Goal: Task Accomplishment & Management: Use online tool/utility

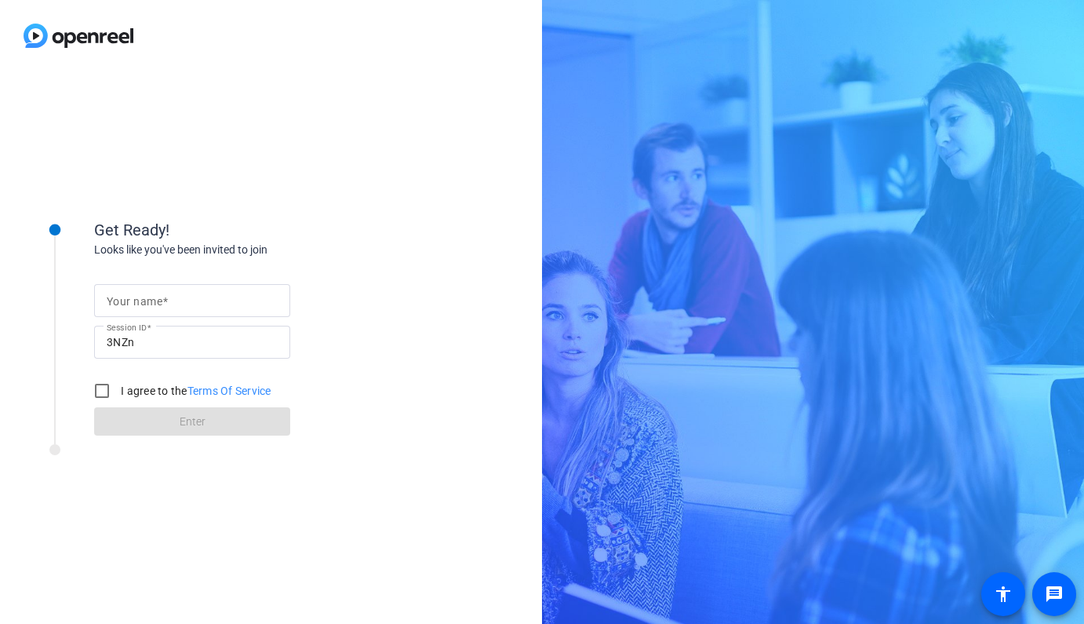
click at [219, 295] on input "Your name" at bounding box center [192, 300] width 171 height 19
type input "[PERSON_NAME]"
click at [96, 390] on input "I agree to the Terms Of Service" at bounding box center [101, 390] width 31 height 31
checkbox input "true"
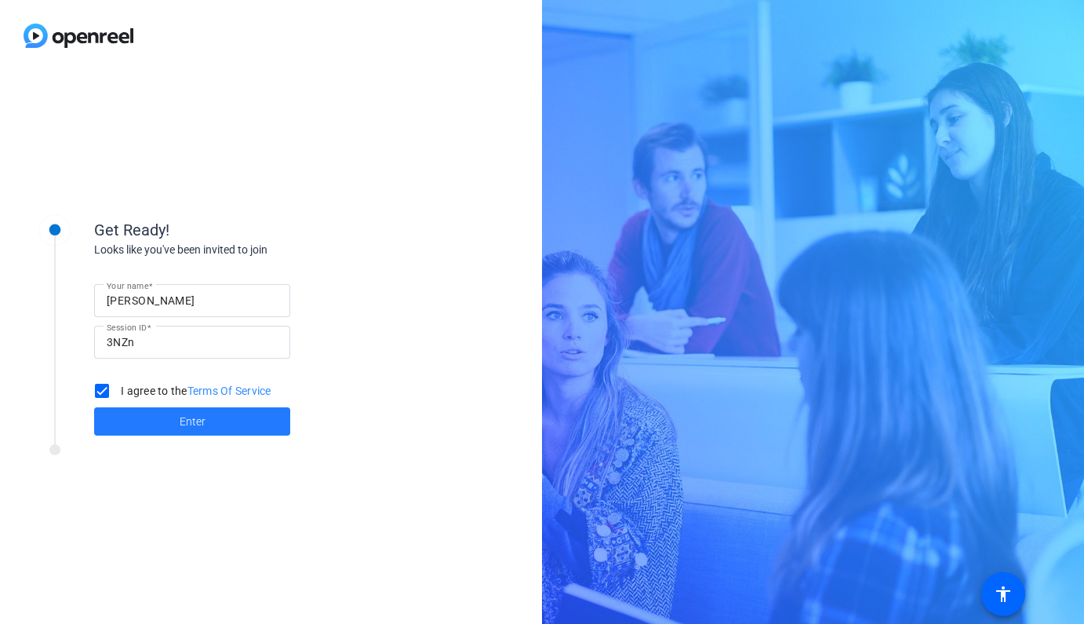
click at [175, 408] on span at bounding box center [192, 421] width 196 height 38
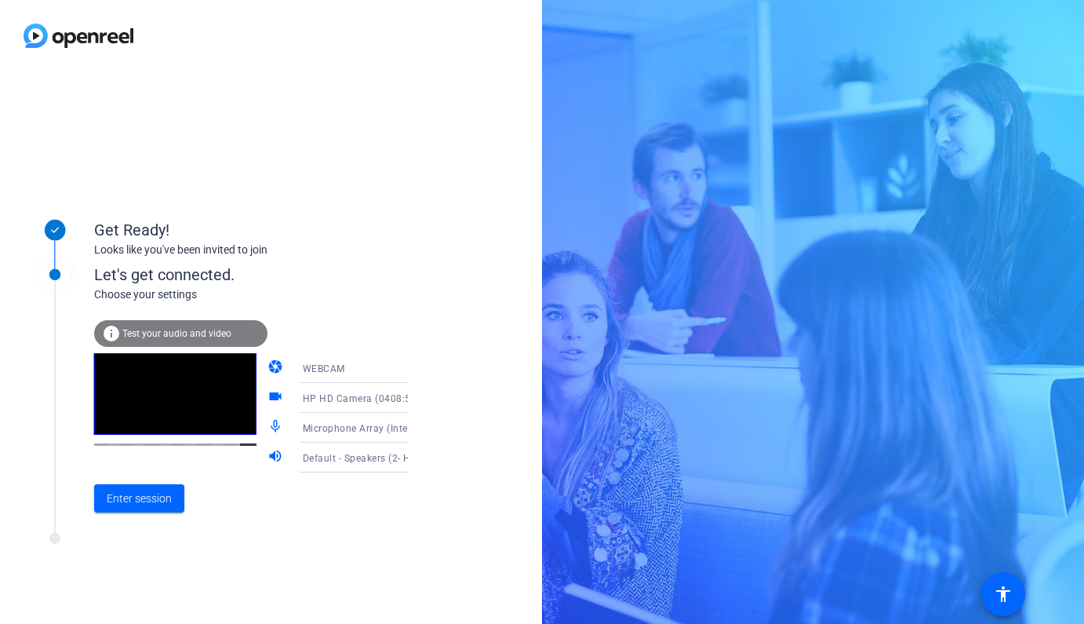
click at [175, 343] on div "info Test your audio and video" at bounding box center [180, 333] width 173 height 27
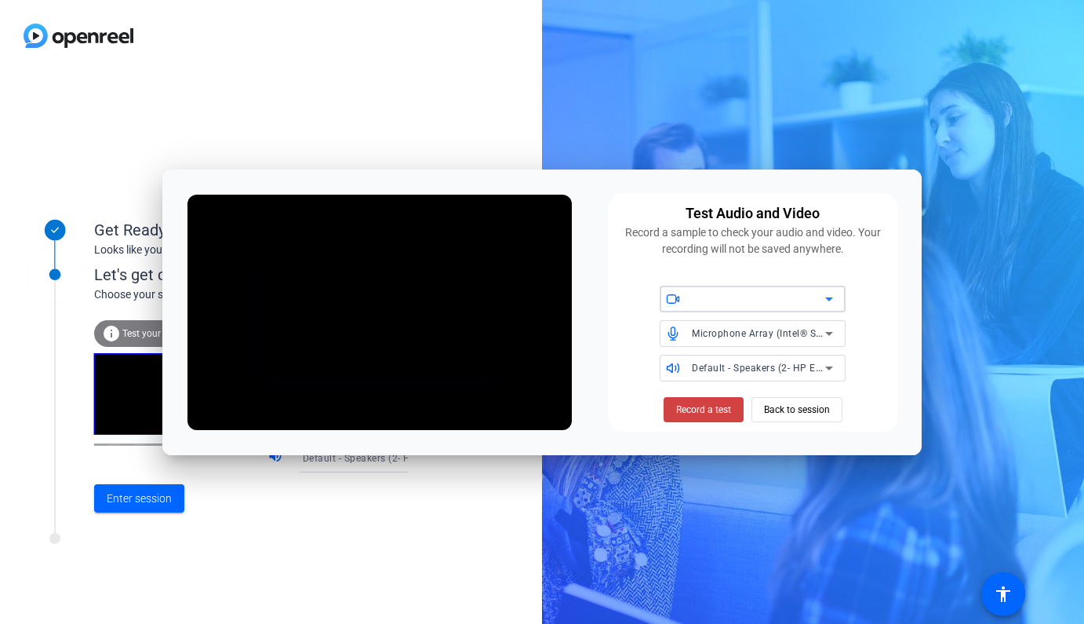
click at [755, 304] on div at bounding box center [758, 298] width 133 height 19
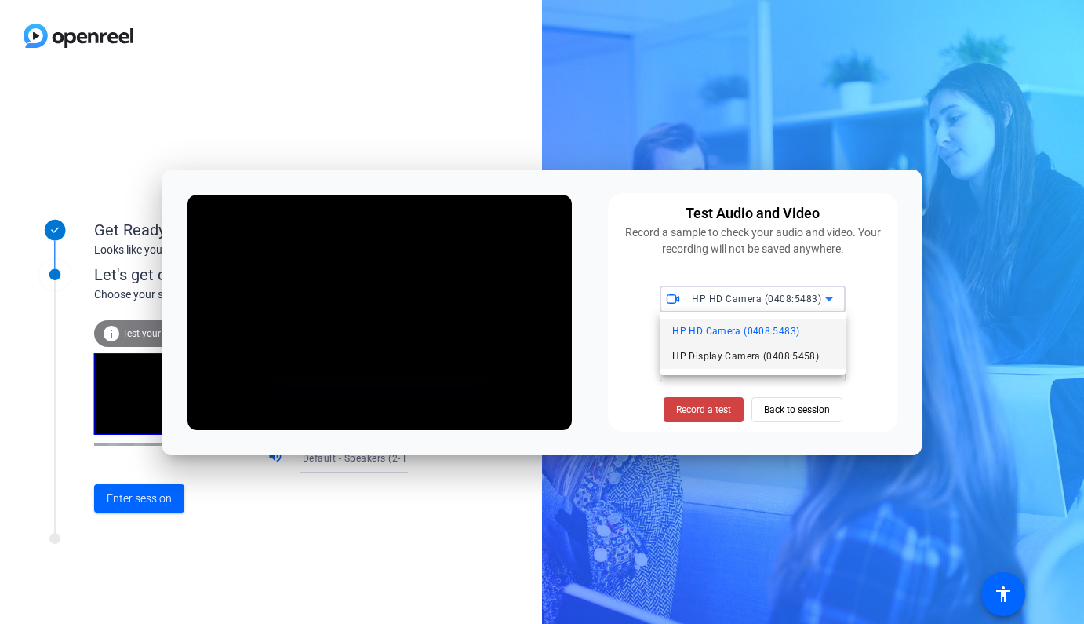
click at [755, 355] on span "HP Display Camera (0408:5458)" at bounding box center [745, 356] width 147 height 19
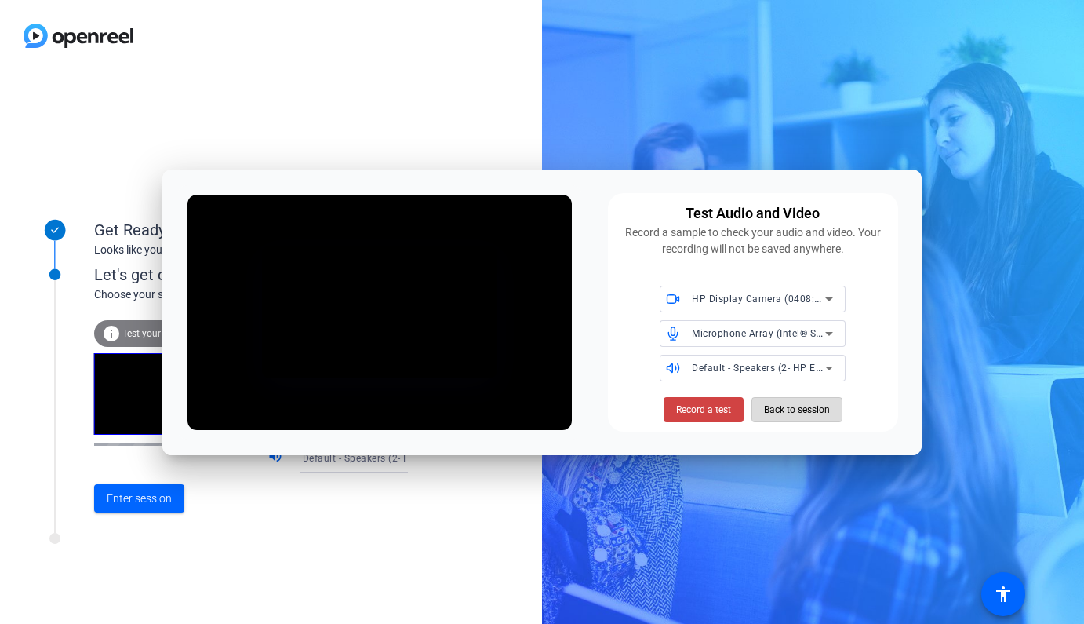
click at [800, 410] on span "Back to session" at bounding box center [797, 410] width 66 height 30
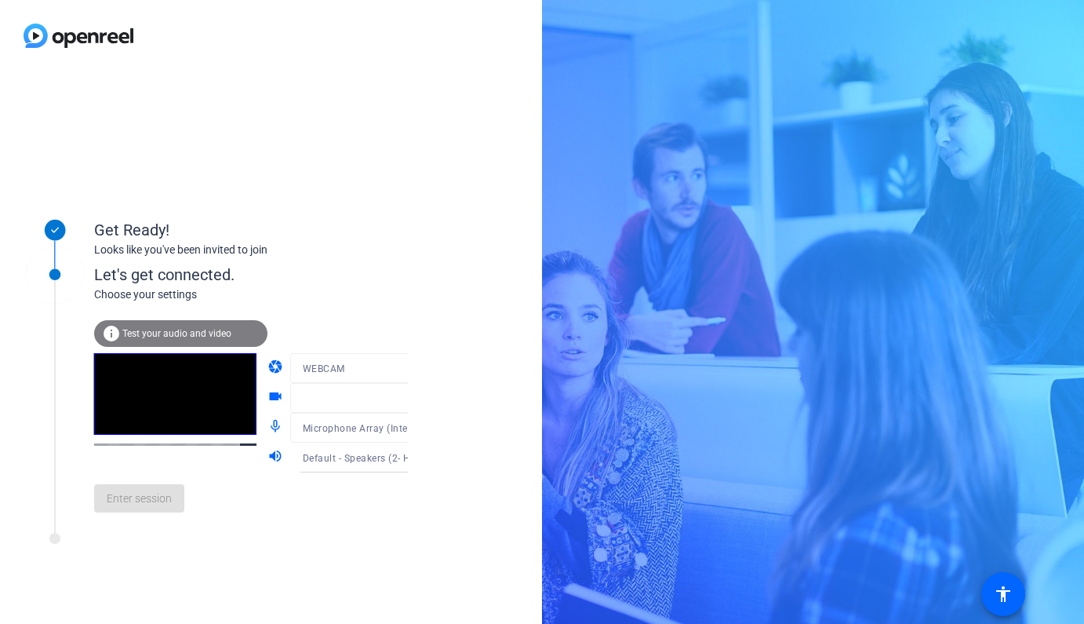
click at [355, 380] on mat-form-field "WEBCAM" at bounding box center [365, 368] width 151 height 30
click at [123, 486] on span at bounding box center [139, 498] width 90 height 38
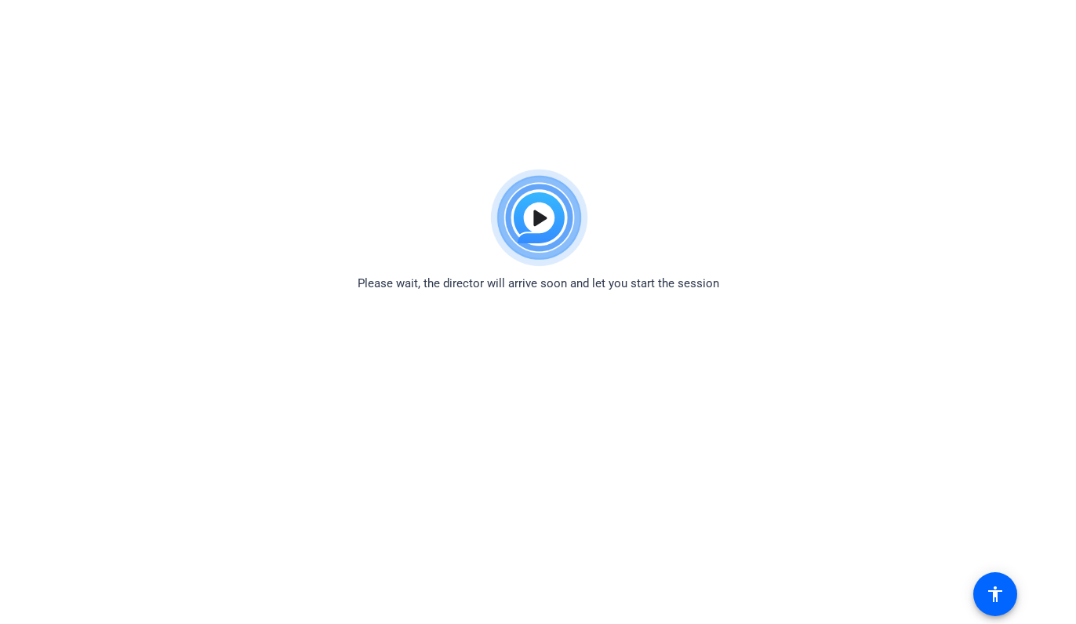
click at [1012, 359] on body "Accessibility Screen-Reader Guide, Feedback, and Issue Reporting | New window P…" at bounding box center [538, 474] width 1076 height 624
click at [1038, 264] on div "Please wait, the director will arrive soon and let you start the session" at bounding box center [538, 227] width 1076 height 131
click at [547, 208] on img at bounding box center [538, 218] width 115 height 113
click at [943, 293] on body "Accessibility Screen-Reader Guide, Feedback, and Issue Reporting | New window P…" at bounding box center [538, 474] width 1076 height 624
click at [231, 355] on body "Accessibility Screen-Reader Guide, Feedback, and Issue Reporting | New window P…" at bounding box center [538, 474] width 1076 height 624
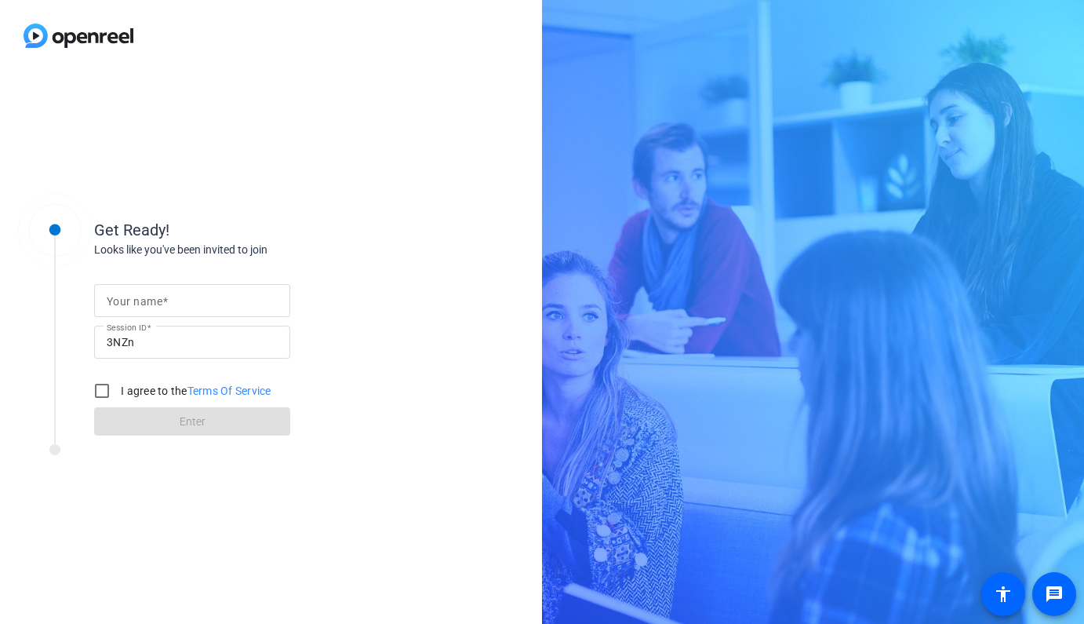
drag, startPoint x: 0, startPoint y: 0, endPoint x: 219, endPoint y: 301, distance: 372.4
click at [219, 301] on input "Your name" at bounding box center [192, 300] width 171 height 19
type input "[PERSON_NAME]"
click at [106, 395] on input "I agree to the Terms Of Service" at bounding box center [101, 390] width 31 height 31
checkbox input "true"
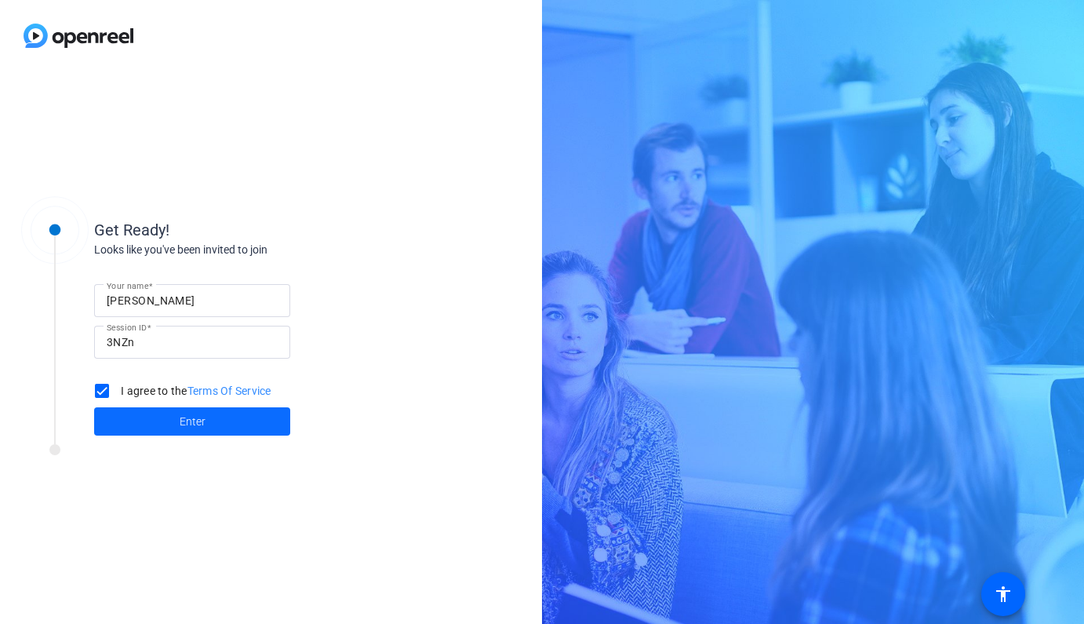
click at [180, 425] on span "Enter" at bounding box center [193, 421] width 26 height 16
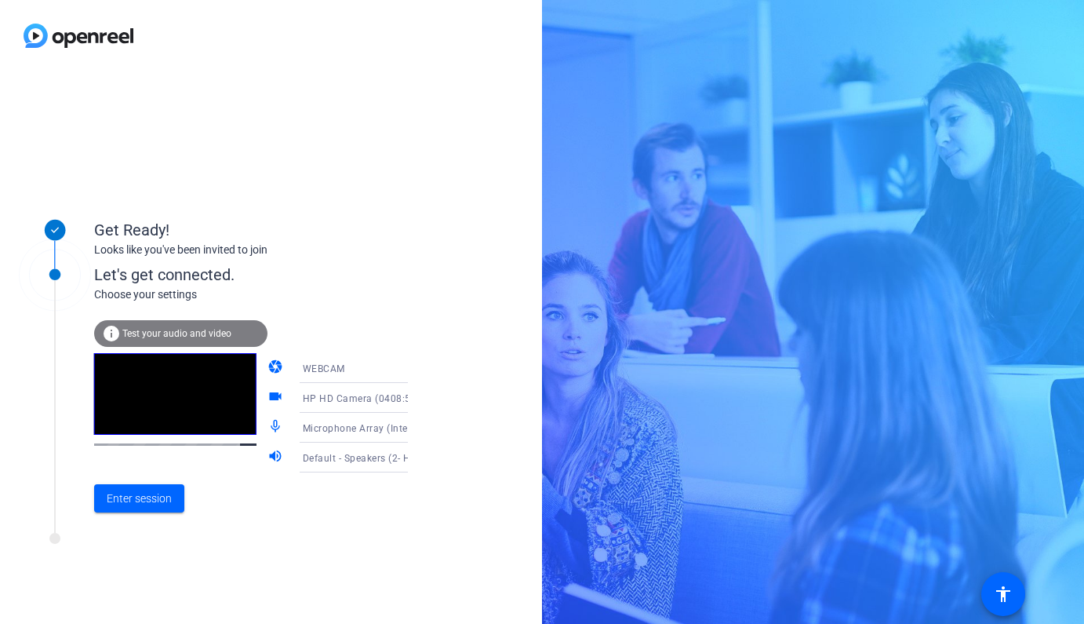
click at [370, 370] on div "WEBCAM" at bounding box center [362, 369] width 118 height 20
click at [337, 395] on mat-option "WEBCAM" at bounding box center [341, 398] width 134 height 31
click at [187, 389] on video at bounding box center [175, 394] width 162 height 82
click at [414, 370] on icon at bounding box center [423, 368] width 19 height 19
click at [333, 431] on mat-option "DESKTOP" at bounding box center [341, 429] width 134 height 31
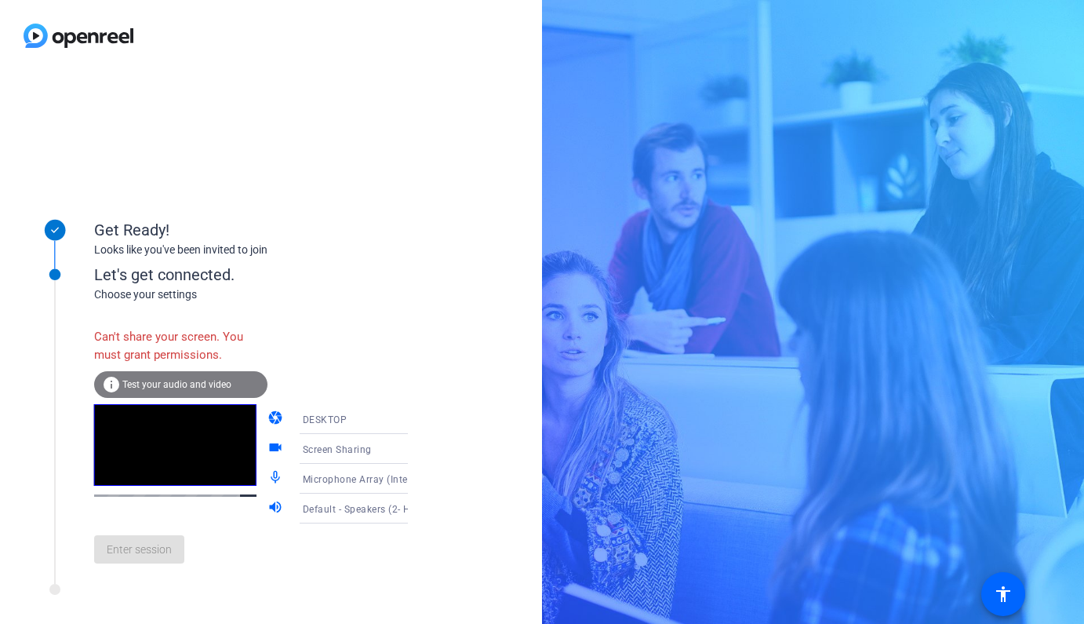
click at [414, 419] on icon at bounding box center [423, 419] width 19 height 19
click at [376, 437] on mat-option "WEBCAM" at bounding box center [341, 449] width 134 height 31
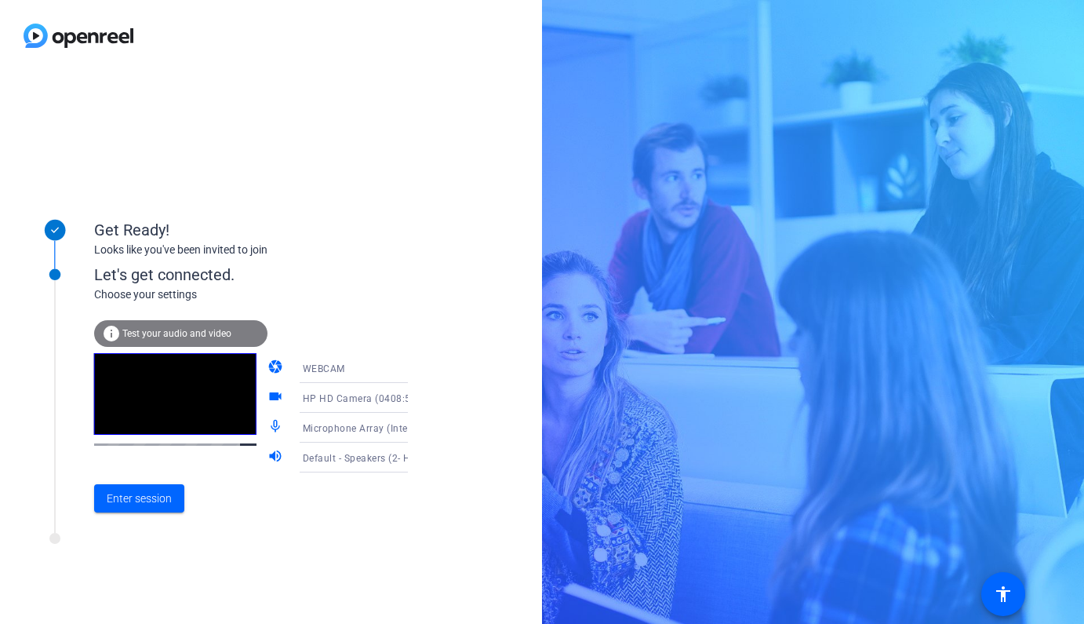
click at [414, 396] on icon at bounding box center [423, 397] width 19 height 19
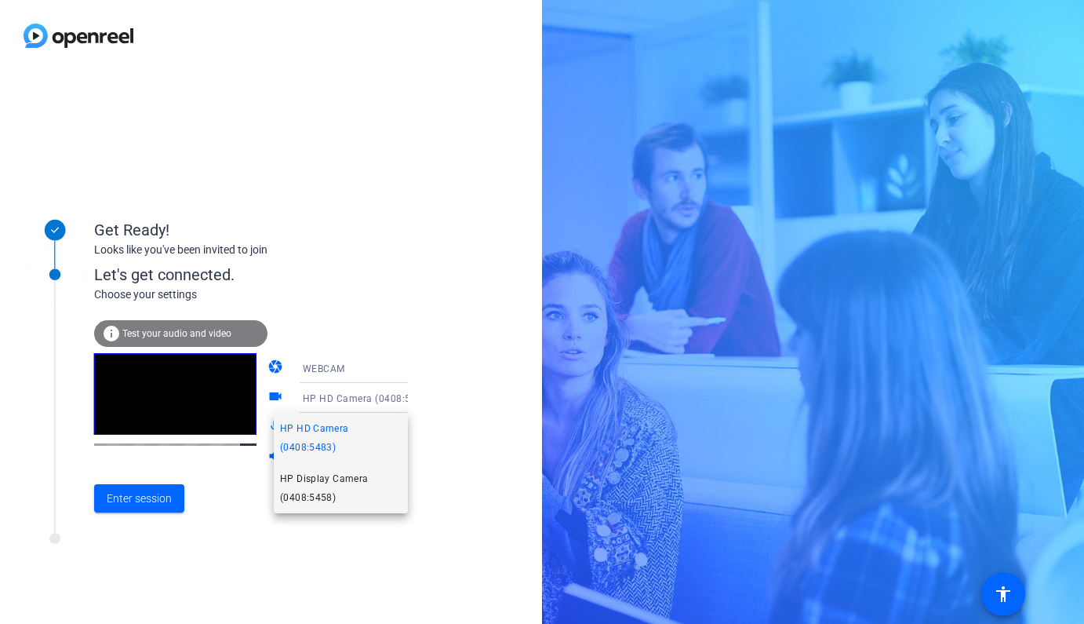
click at [362, 472] on span "HP Display Camera (0408:5458)" at bounding box center [341, 488] width 122 height 38
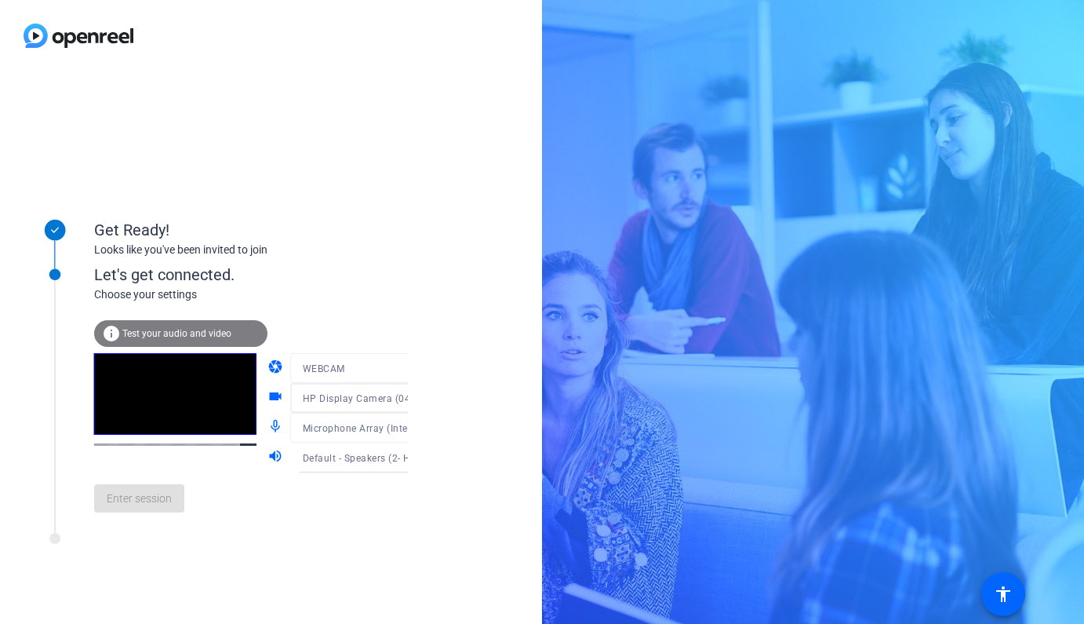
click at [447, 418] on div "Get Ready! Looks like you've been invited to join Let's get connected. Choose y…" at bounding box center [271, 347] width 542 height 552
click at [148, 492] on span "Enter session" at bounding box center [139, 498] width 65 height 16
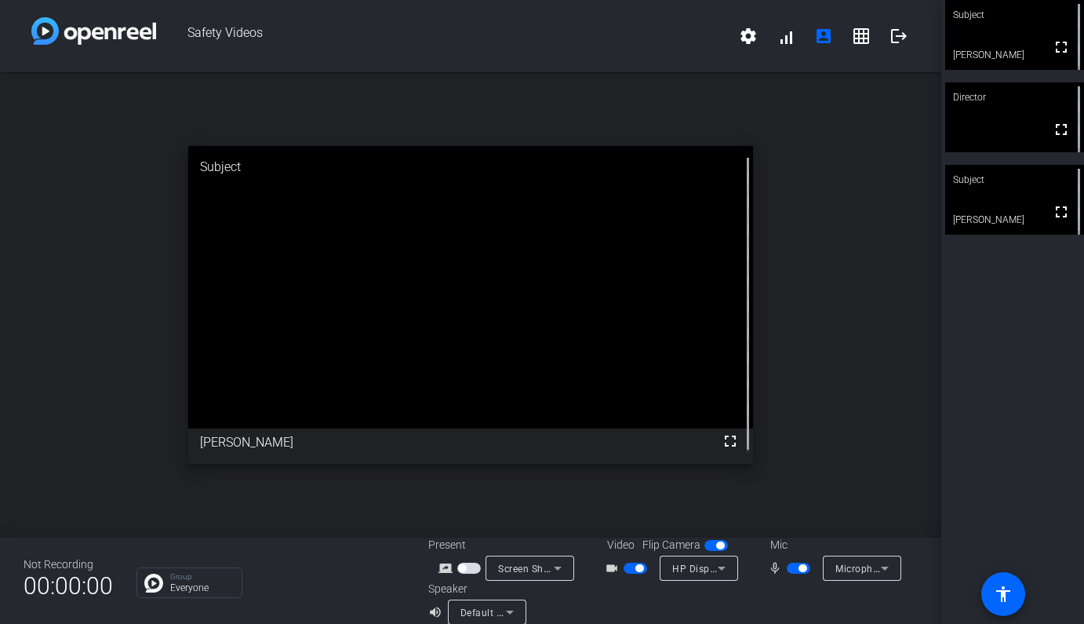
click at [723, 567] on icon at bounding box center [721, 568] width 19 height 19
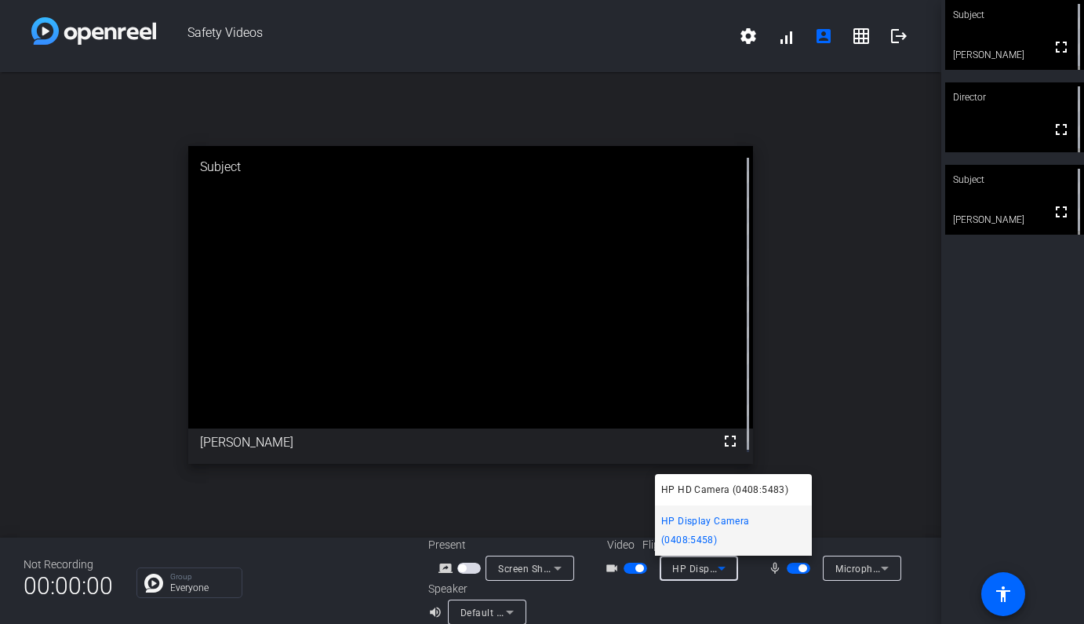
click at [723, 567] on div at bounding box center [542, 312] width 1084 height 624
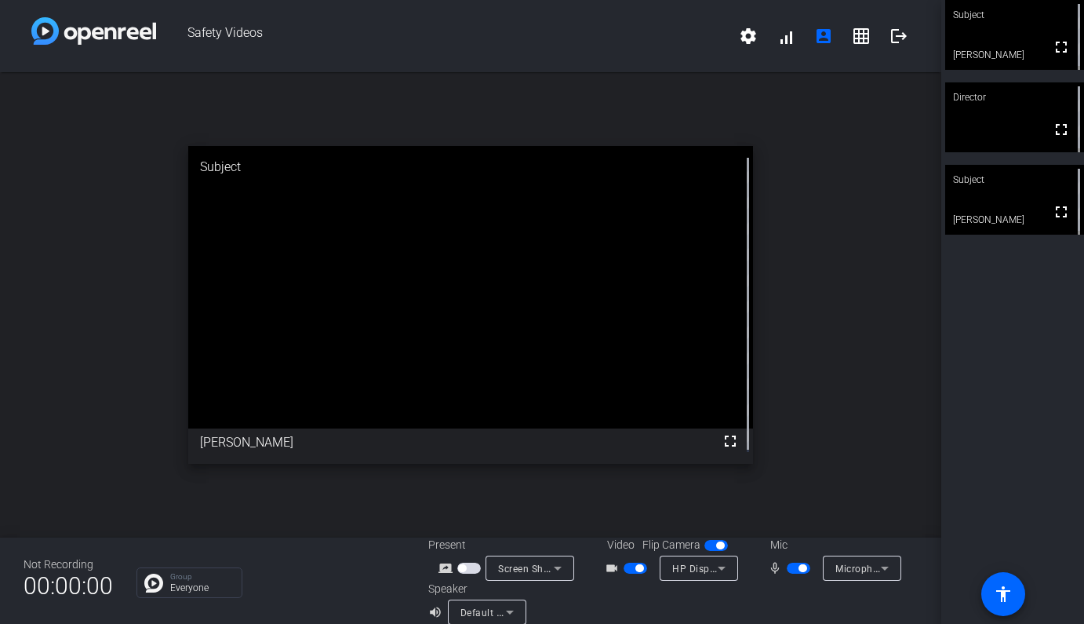
click at [717, 592] on div at bounding box center [699, 589] width 78 height 17
click at [799, 566] on span "button" at bounding box center [803, 568] width 8 height 8
click at [787, 572] on span "button" at bounding box center [799, 567] width 24 height 11
click at [799, 569] on span "button" at bounding box center [803, 568] width 8 height 8
click at [788, 566] on span "button" at bounding box center [792, 568] width 8 height 8
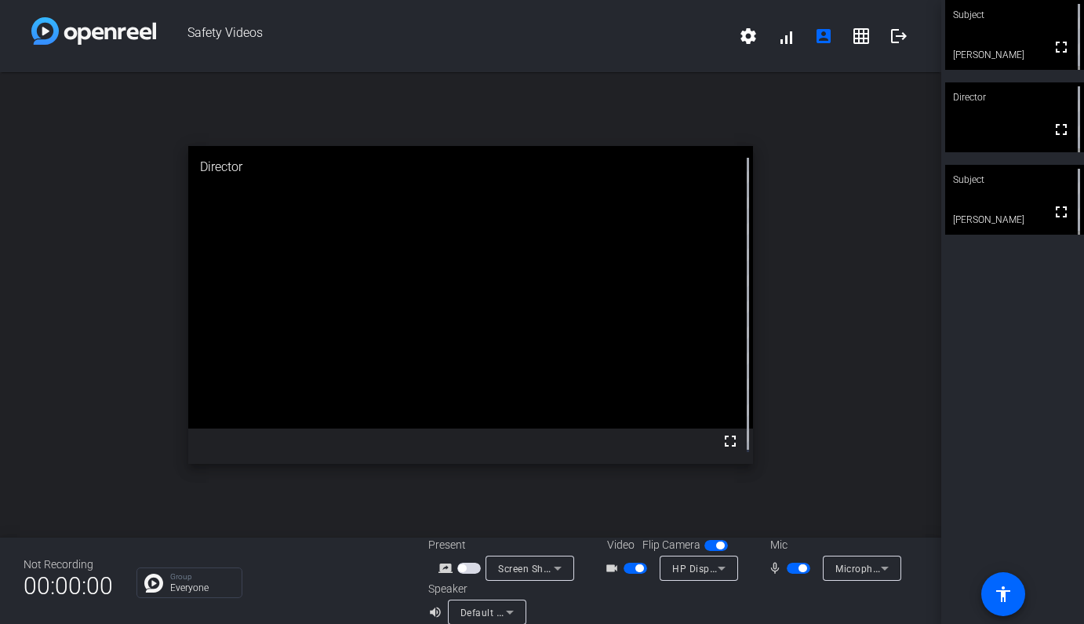
click at [799, 561] on mat-slide-toggle at bounding box center [800, 567] width 27 height 16
click at [799, 563] on span "button" at bounding box center [799, 567] width 24 height 11
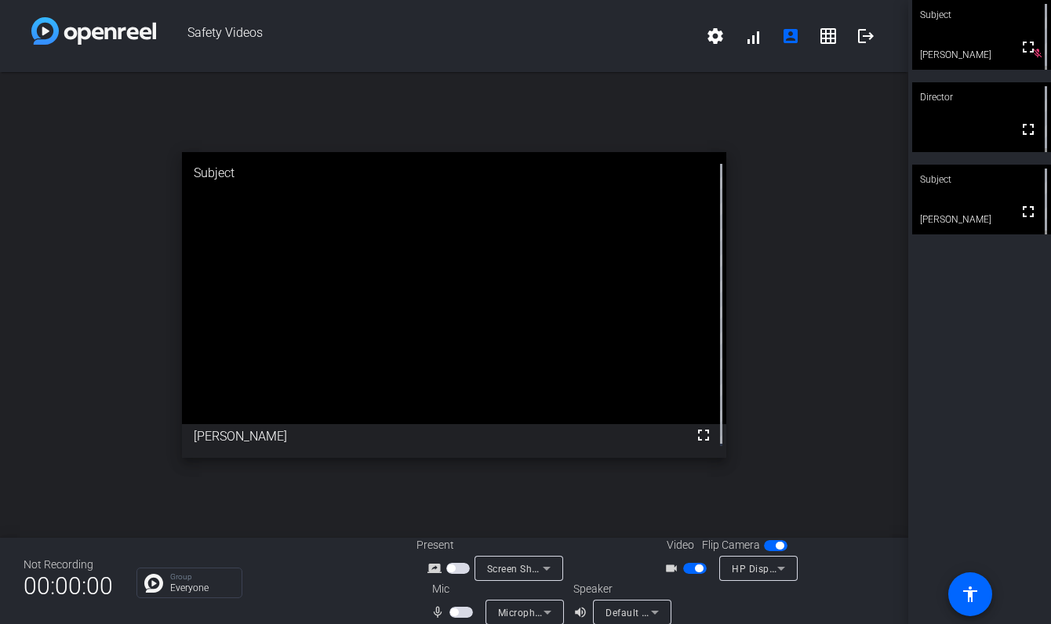
click at [453, 613] on span "button" at bounding box center [454, 613] width 8 height 8
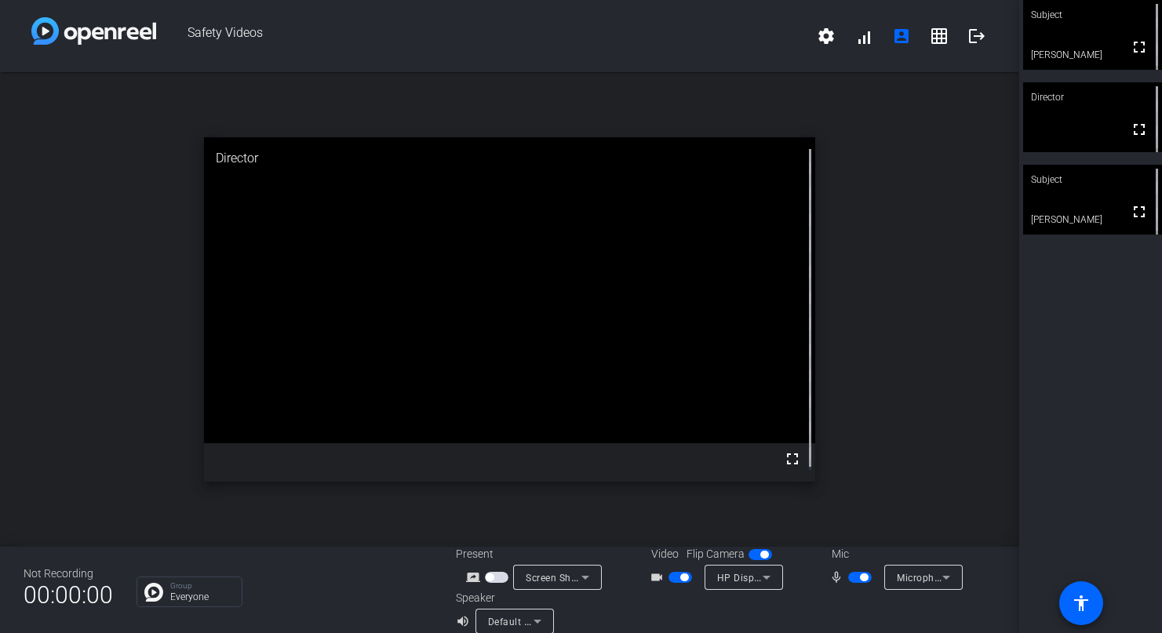
click at [799, 603] on div at bounding box center [861, 612] width 270 height 44
click at [860, 577] on span "button" at bounding box center [864, 577] width 8 height 8
click at [849, 577] on span "button" at bounding box center [853, 577] width 8 height 8
click at [860, 578] on span "button" at bounding box center [864, 577] width 8 height 8
click at [849, 577] on span "button" at bounding box center [853, 577] width 8 height 8
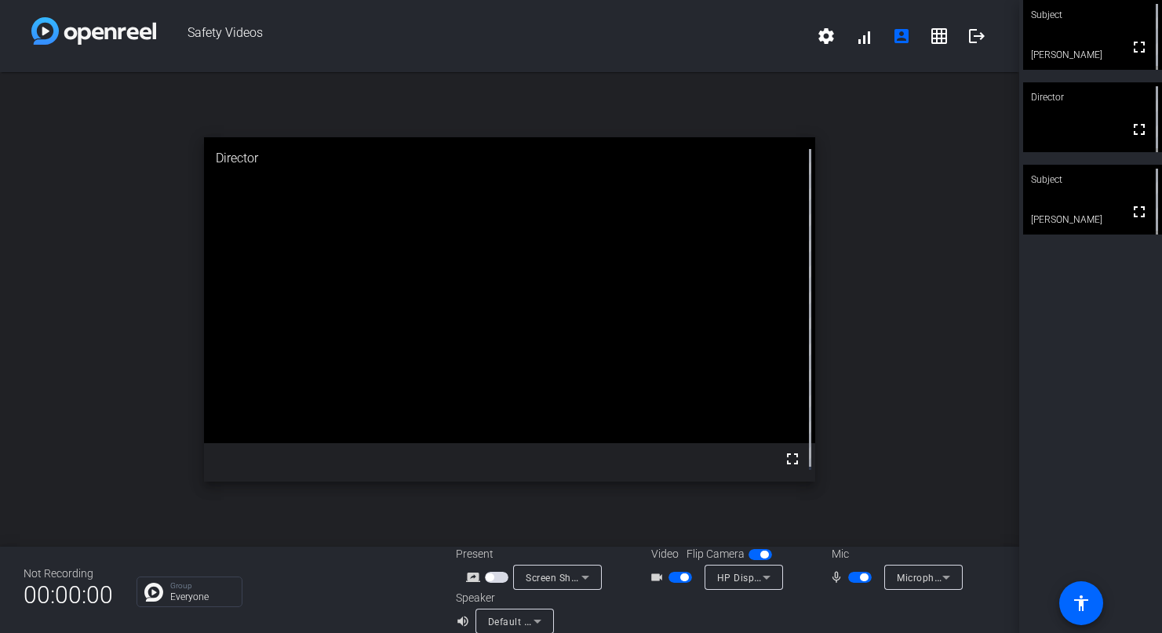
click at [860, 576] on span "button" at bounding box center [864, 577] width 8 height 8
click at [849, 581] on span "button" at bounding box center [853, 577] width 8 height 8
click at [860, 577] on span "button" at bounding box center [864, 577] width 8 height 8
click at [849, 573] on span "button" at bounding box center [853, 577] width 8 height 8
click at [680, 576] on span "button" at bounding box center [684, 577] width 8 height 8
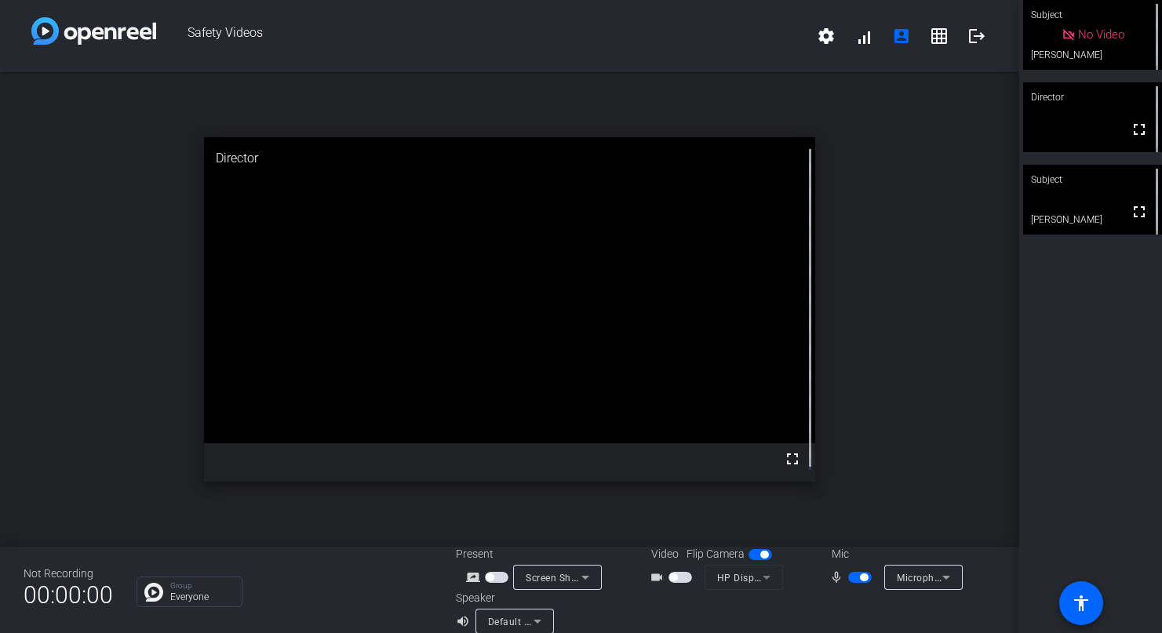
click at [887, 584] on div "Microphone Array (Intel® Smart Sound Technology for Digital Microphones)" at bounding box center [923, 577] width 78 height 25
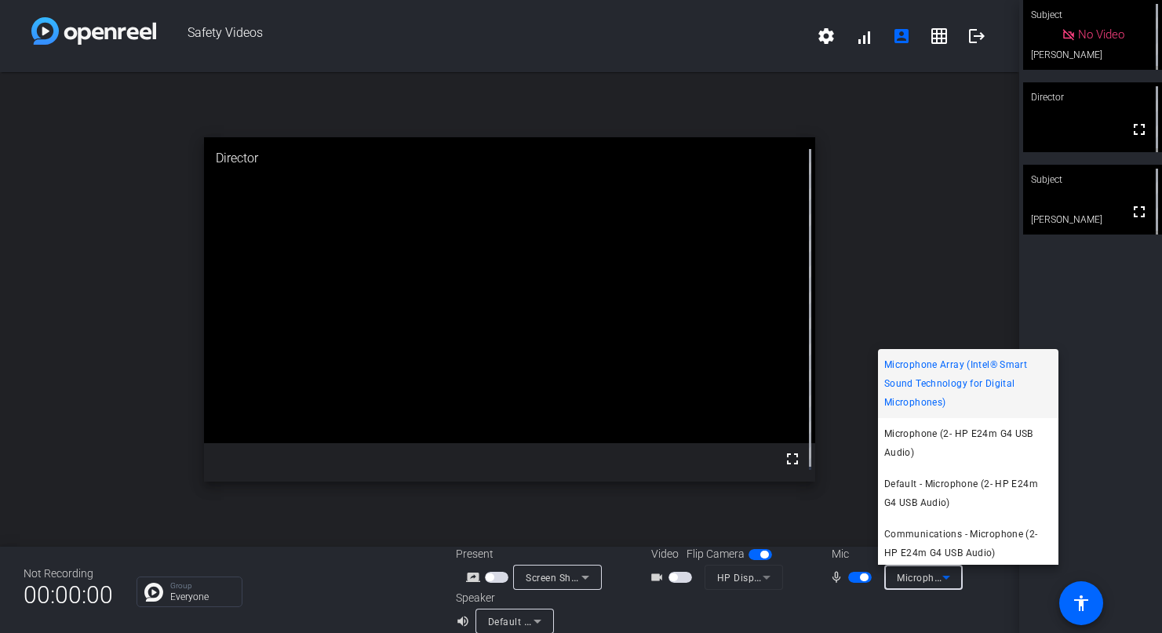
click at [829, 615] on div at bounding box center [581, 316] width 1162 height 633
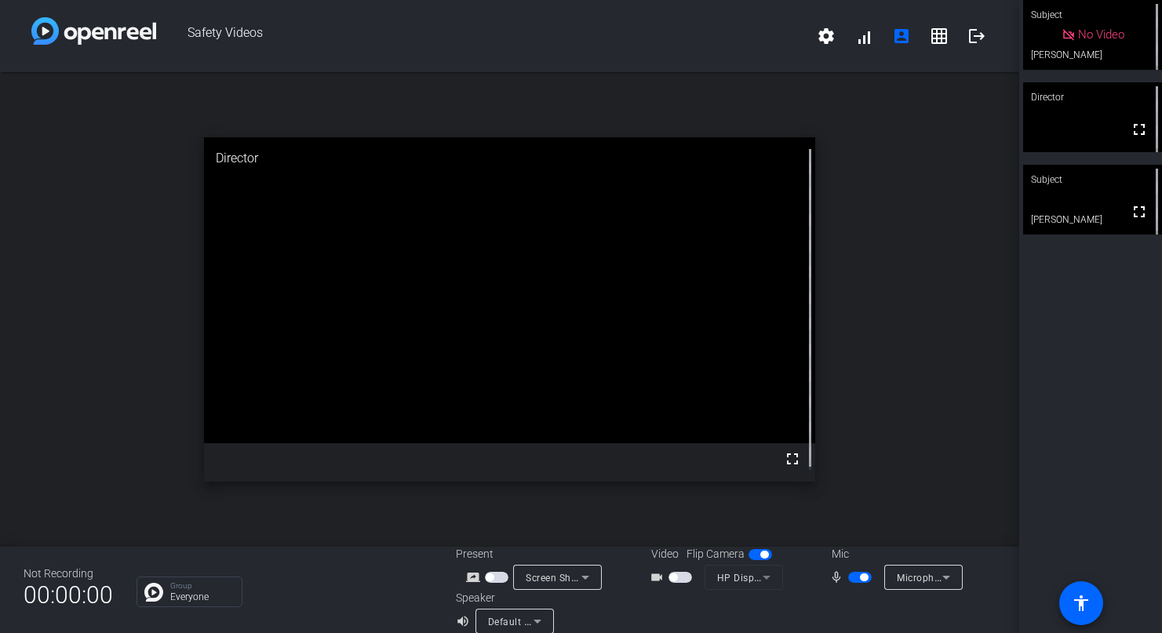
click at [671, 581] on span "button" at bounding box center [680, 577] width 24 height 11
click at [908, 391] on div "open_in_new Director fullscreen" at bounding box center [509, 309] width 1019 height 475
click at [857, 502] on div "open_in_new Director fullscreen" at bounding box center [509, 309] width 1019 height 475
click at [862, 577] on span "button" at bounding box center [860, 577] width 24 height 11
click at [901, 397] on div "open_in_new Director fullscreen" at bounding box center [509, 309] width 1019 height 475
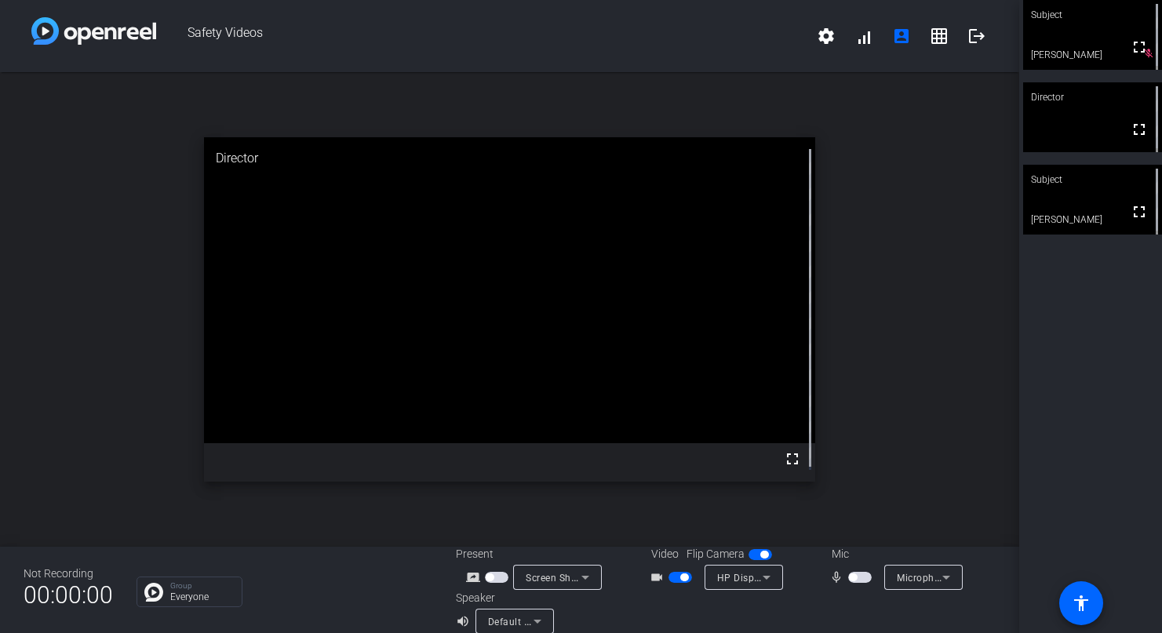
click at [854, 173] on div "open_in_new Director fullscreen" at bounding box center [509, 309] width 1019 height 475
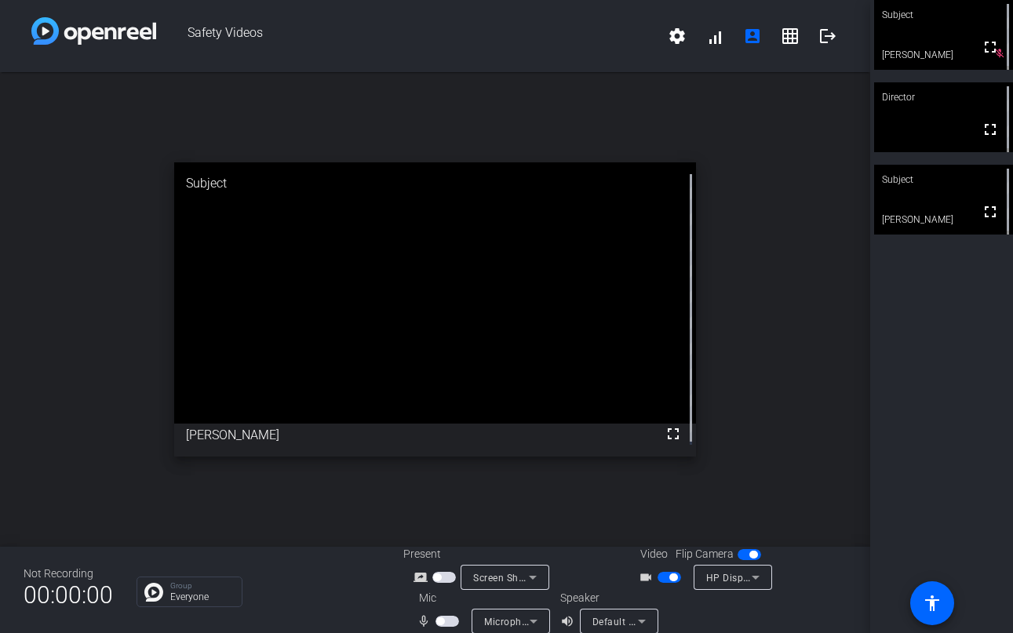
click at [441, 623] on span "button" at bounding box center [440, 621] width 8 height 8
click at [765, 207] on div "open_in_new Subject fullscreen Bob Rudge" at bounding box center [435, 309] width 870 height 475
click at [723, 468] on div "open_in_new Director fullscreen" at bounding box center [435, 309] width 870 height 475
click at [447, 618] on span "button" at bounding box center [451, 621] width 8 height 8
click at [820, 155] on div "open_in_new Director fullscreen" at bounding box center [435, 309] width 870 height 475
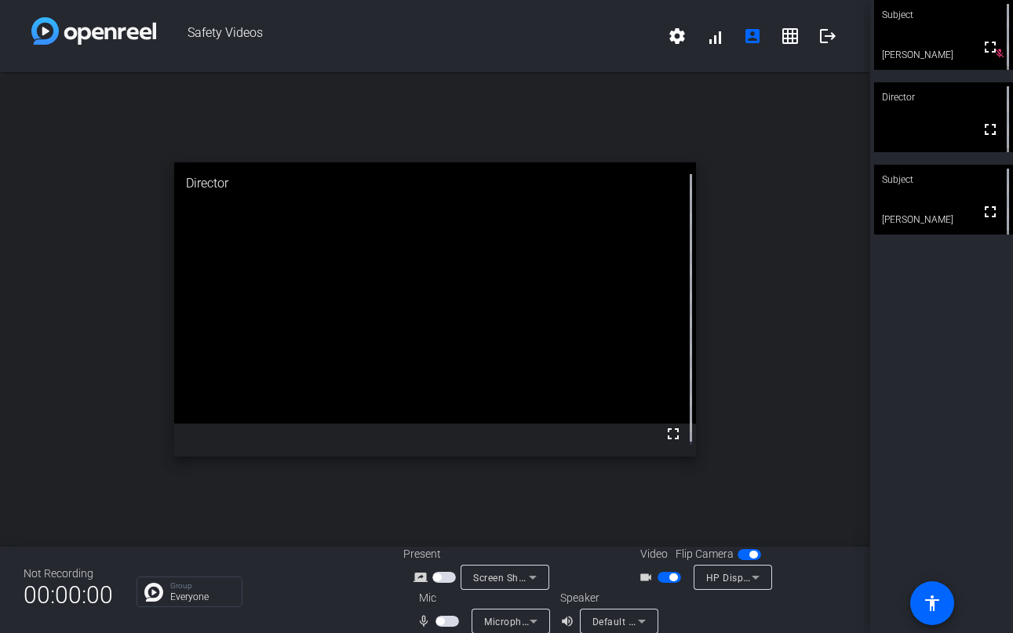
click at [799, 153] on div "open_in_new Director fullscreen" at bounding box center [435, 309] width 870 height 475
click at [497, 121] on div "open_in_new Subject fullscreen Bob Rudge" at bounding box center [435, 309] width 870 height 475
click at [530, 513] on div "open_in_new Subject fullscreen Bob Rudge" at bounding box center [435, 309] width 870 height 475
click at [438, 621] on span "button" at bounding box center [440, 621] width 8 height 8
click at [734, 350] on div "open_in_new Director fullscreen" at bounding box center [435, 309] width 870 height 475
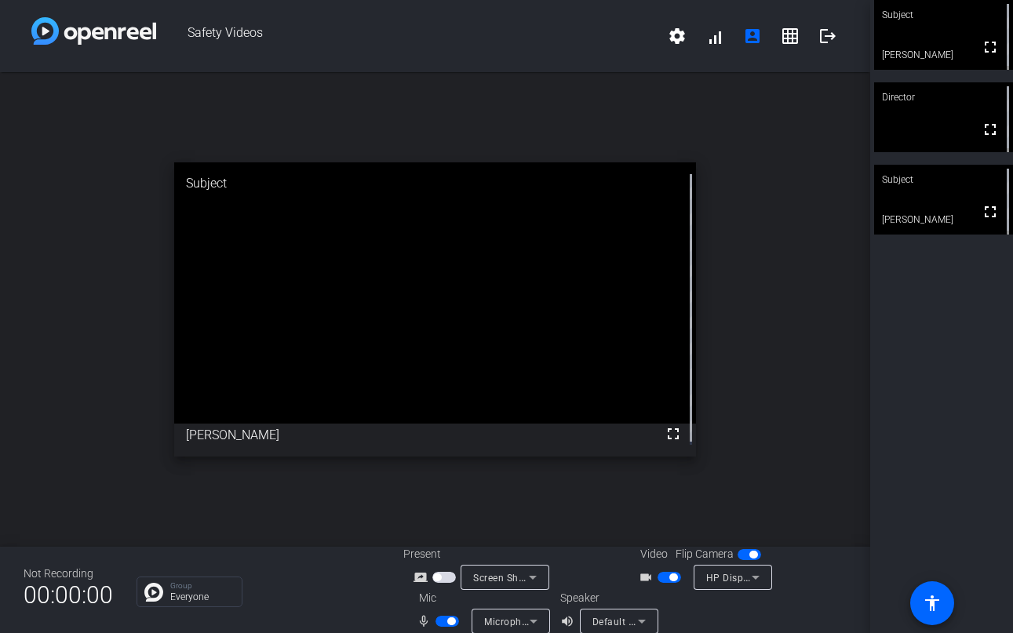
click at [448, 623] on span "button" at bounding box center [451, 621] width 8 height 8
click at [759, 295] on div "open_in_new Director fullscreen" at bounding box center [435, 309] width 870 height 475
click at [794, 251] on div "open_in_new Subject fullscreen Bob Rudge" at bounding box center [435, 309] width 870 height 475
click at [441, 623] on span "button" at bounding box center [440, 621] width 8 height 8
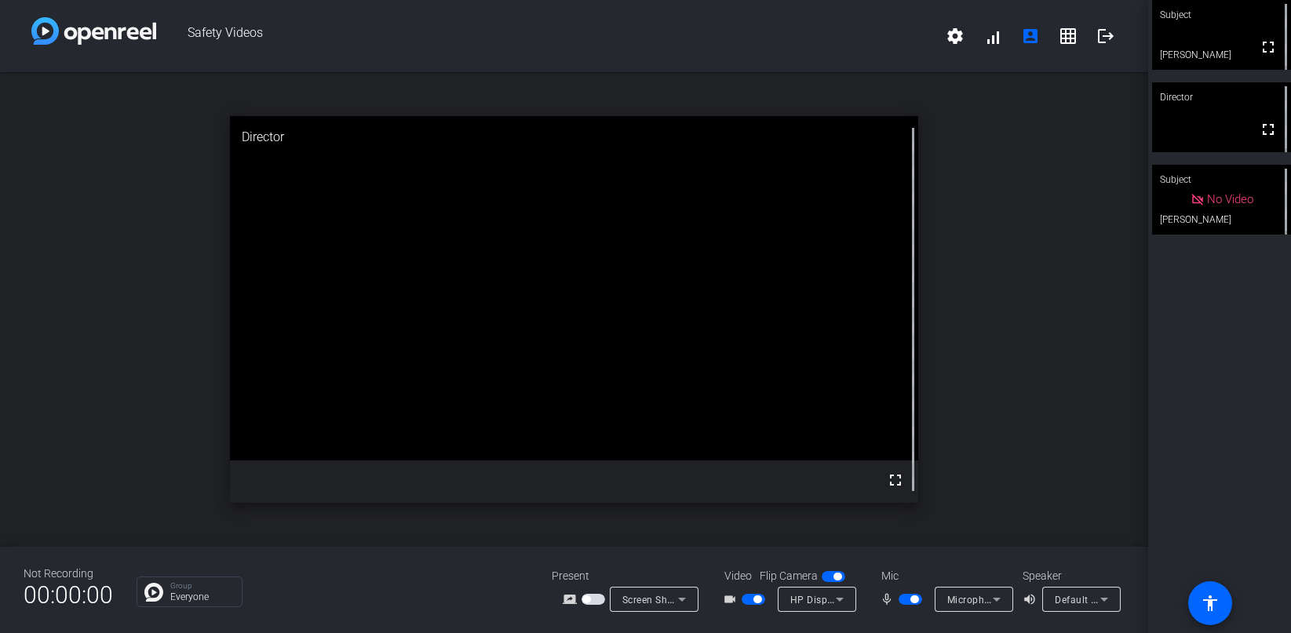
click at [1083, 365] on div "open_in_new Director fullscreen" at bounding box center [574, 309] width 1148 height 475
